Goal: Information Seeking & Learning: Learn about a topic

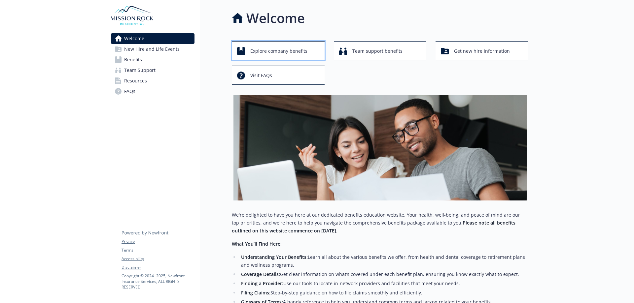
click at [277, 48] on span "Explore company benefits" at bounding box center [278, 51] width 57 height 13
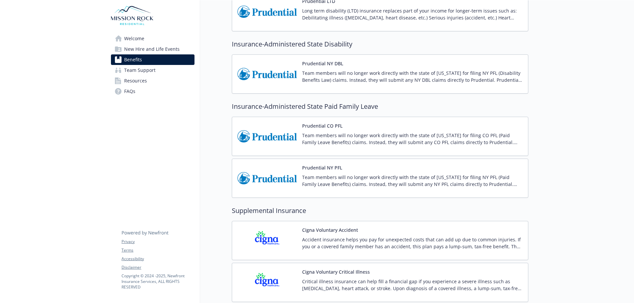
scroll to position [613, 0]
